Goal: Information Seeking & Learning: Find specific fact

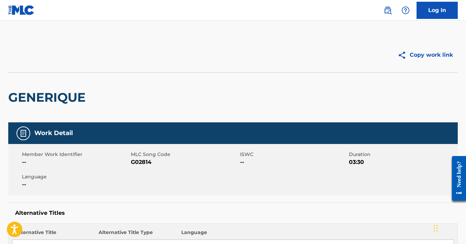
click at [388, 12] on img at bounding box center [388, 10] width 8 height 8
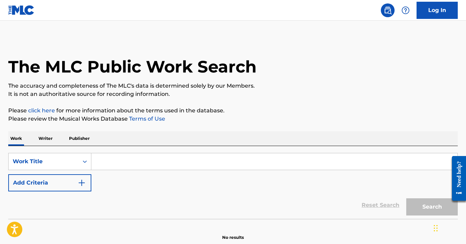
click at [170, 157] on input "Search Form" at bounding box center [274, 161] width 366 height 16
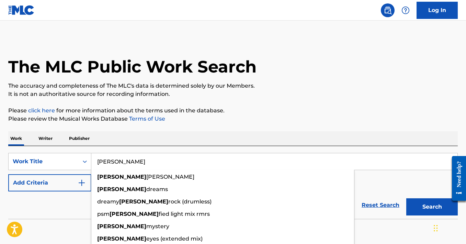
type input "[PERSON_NAME]"
click at [78, 184] on img "Search Form" at bounding box center [82, 183] width 8 height 8
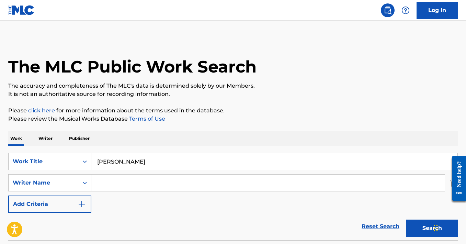
click at [111, 183] on input "Search Form" at bounding box center [267, 182] width 353 height 16
type input "[PERSON_NAME]"
click at [406, 219] on button "Search" at bounding box center [432, 227] width 52 height 17
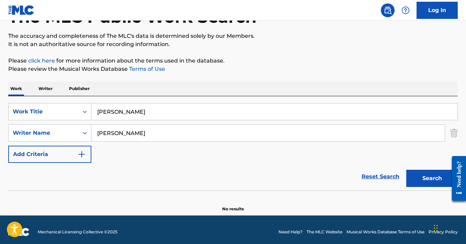
scroll to position [54, 0]
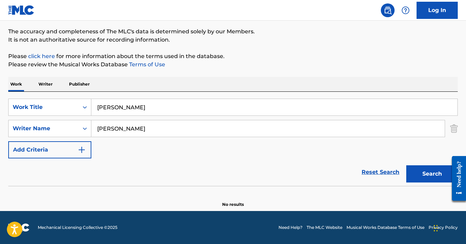
click at [426, 171] on button "Search" at bounding box center [432, 173] width 52 height 17
click at [142, 129] on input "[PERSON_NAME]" at bounding box center [267, 128] width 353 height 16
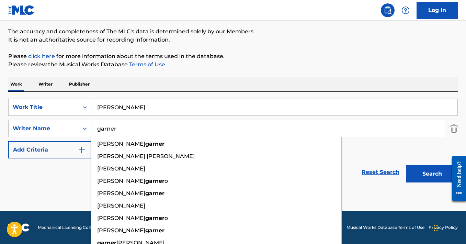
type input "garner"
click at [406, 165] on button "Search" at bounding box center [432, 173] width 52 height 17
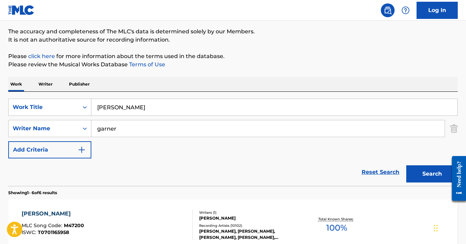
click at [75, 167] on div "Reset Search Search" at bounding box center [233, 171] width 450 height 27
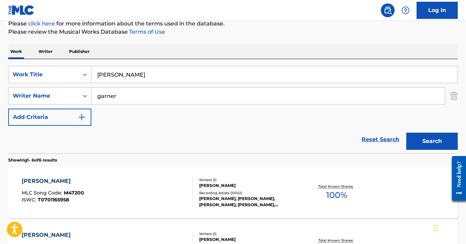
scroll to position [131, 0]
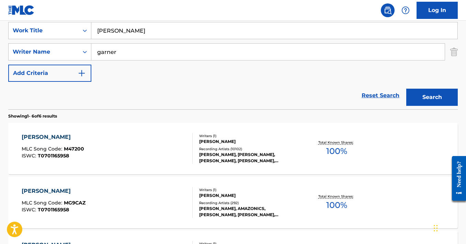
click at [58, 143] on div "[PERSON_NAME] MLC Song Code : M47200 ISWC : T0701165958" at bounding box center [53, 148] width 63 height 31
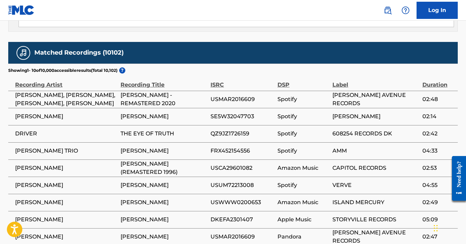
scroll to position [551, 0]
